Goal: Task Accomplishment & Management: Use online tool/utility

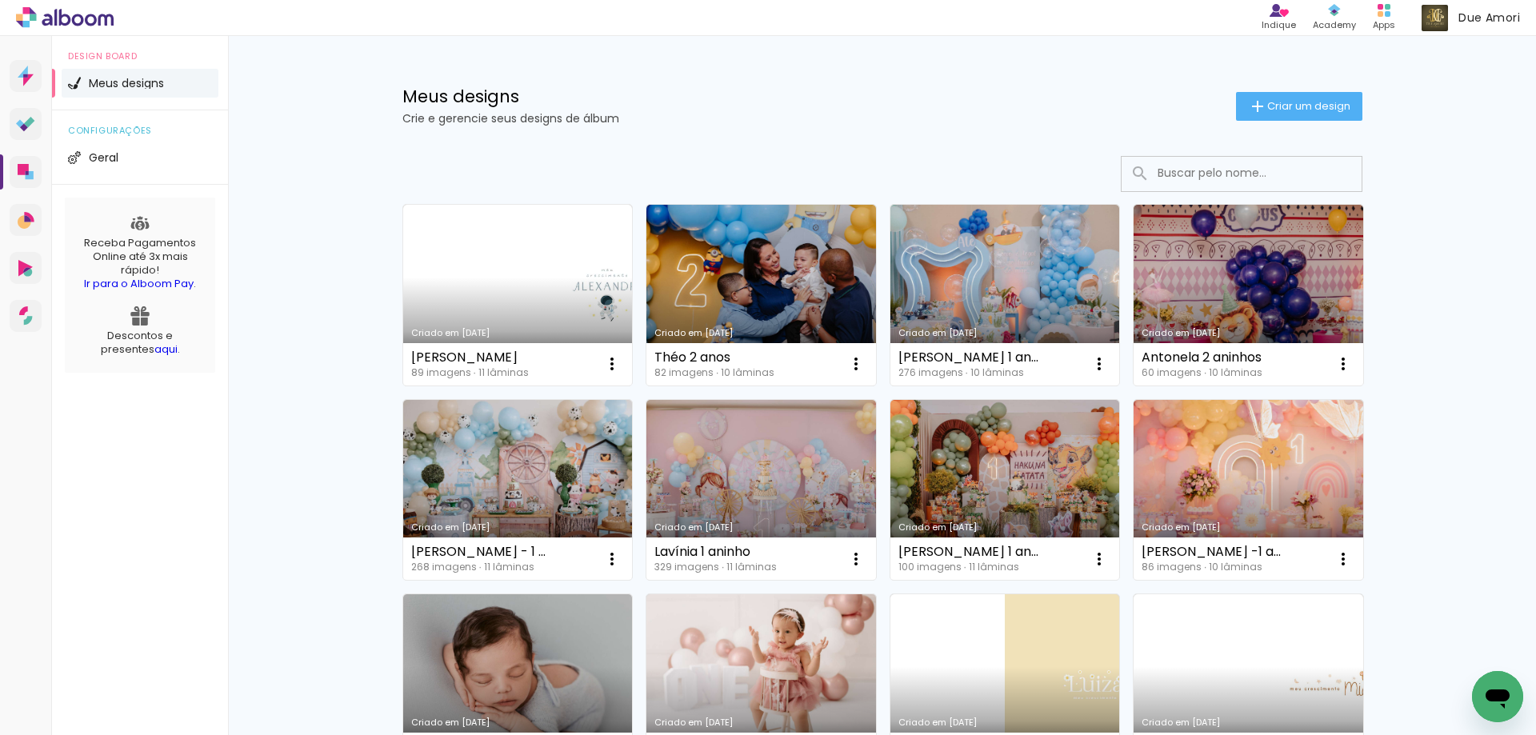
click at [85, 17] on icon at bounding box center [65, 17] width 98 height 21
click at [68, 14] on icon at bounding box center [65, 17] width 98 height 21
click at [22, 122] on icon at bounding box center [20, 123] width 8 height 8
